Goal: Find contact information: Find contact information

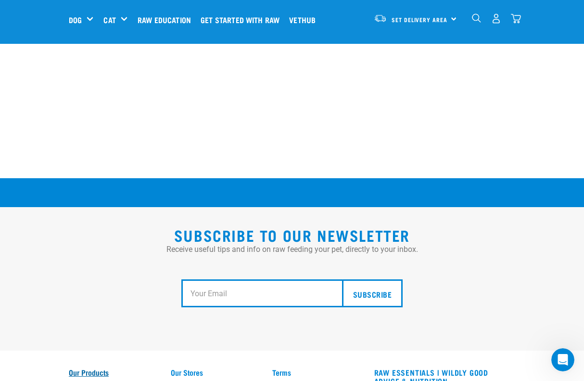
scroll to position [1513, 0]
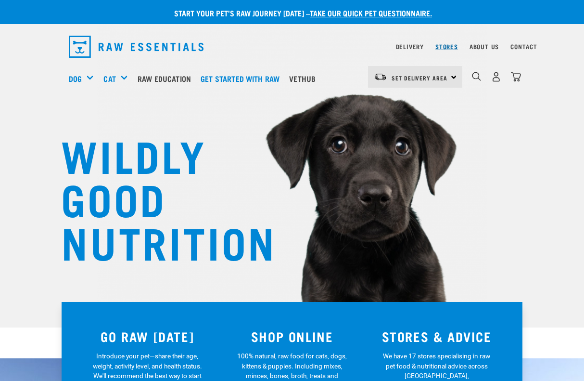
click at [458, 45] on link "Stores" at bounding box center [447, 46] width 23 height 3
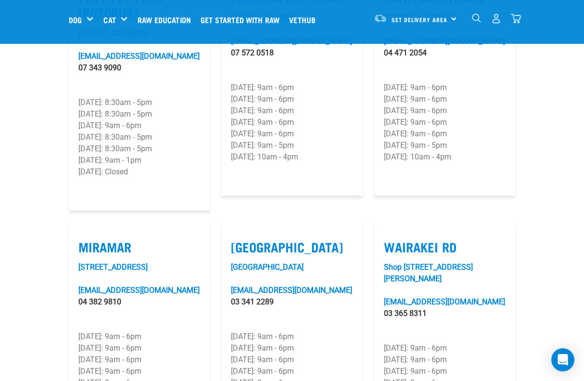
scroll to position [1824, 0]
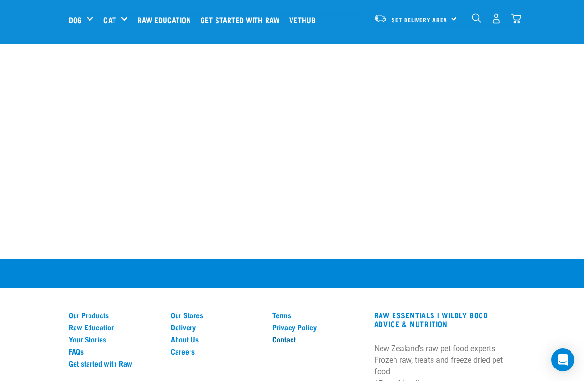
click at [276, 335] on link "Contact" at bounding box center [317, 339] width 91 height 9
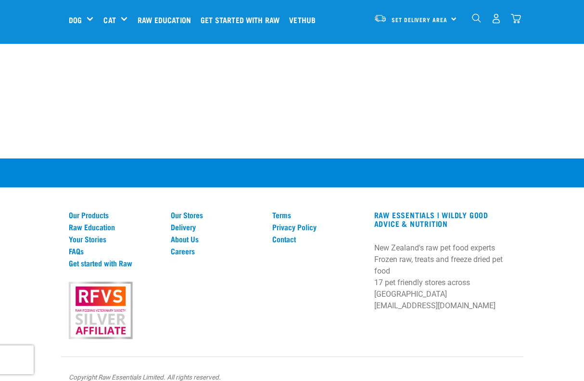
scroll to position [587, 0]
